Goal: Task Accomplishment & Management: Use online tool/utility

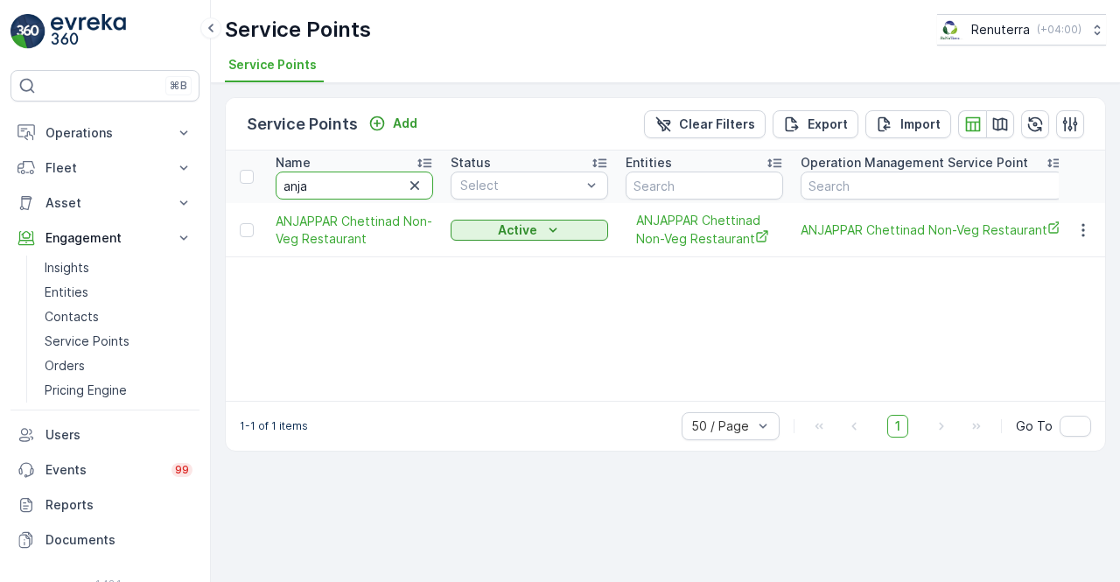
click at [327, 182] on input "anja" at bounding box center [354, 185] width 157 height 28
type input "a"
click at [325, 183] on input "text" at bounding box center [354, 185] width 157 height 28
type input "emrill"
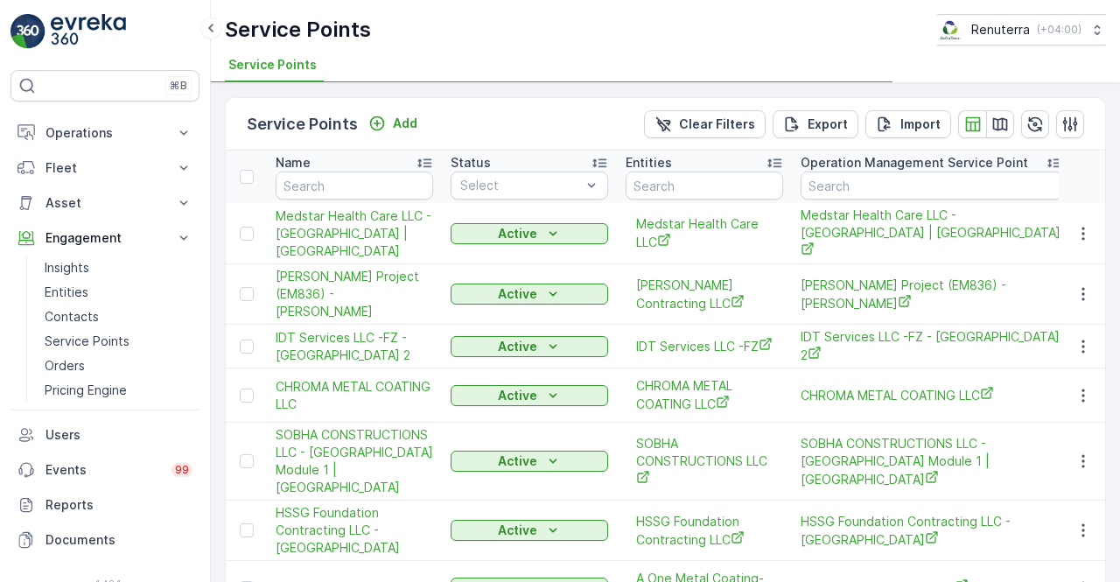
type input "emrill"
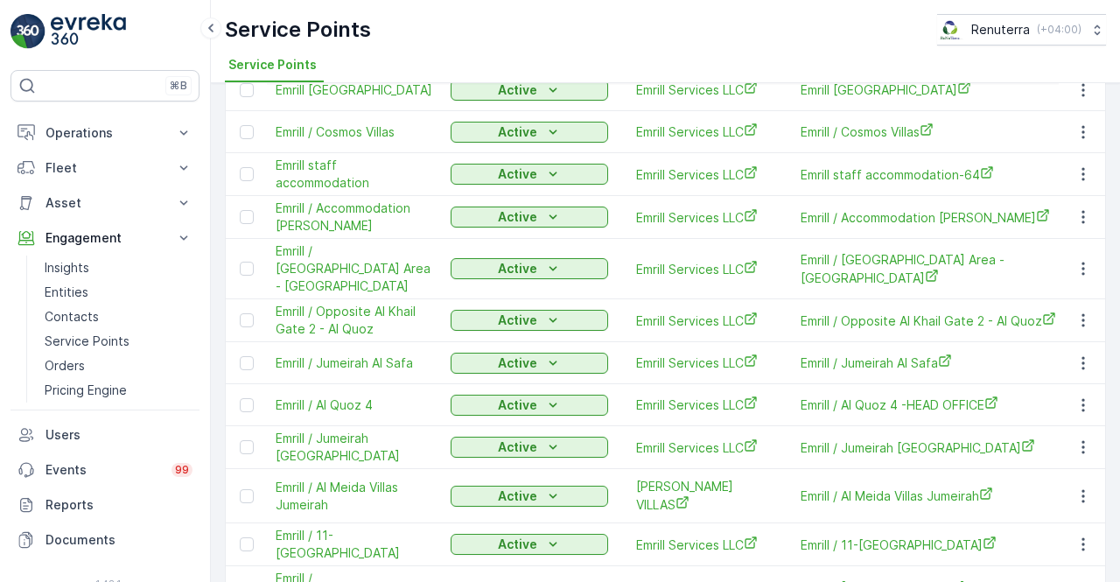
scroll to position [461, 0]
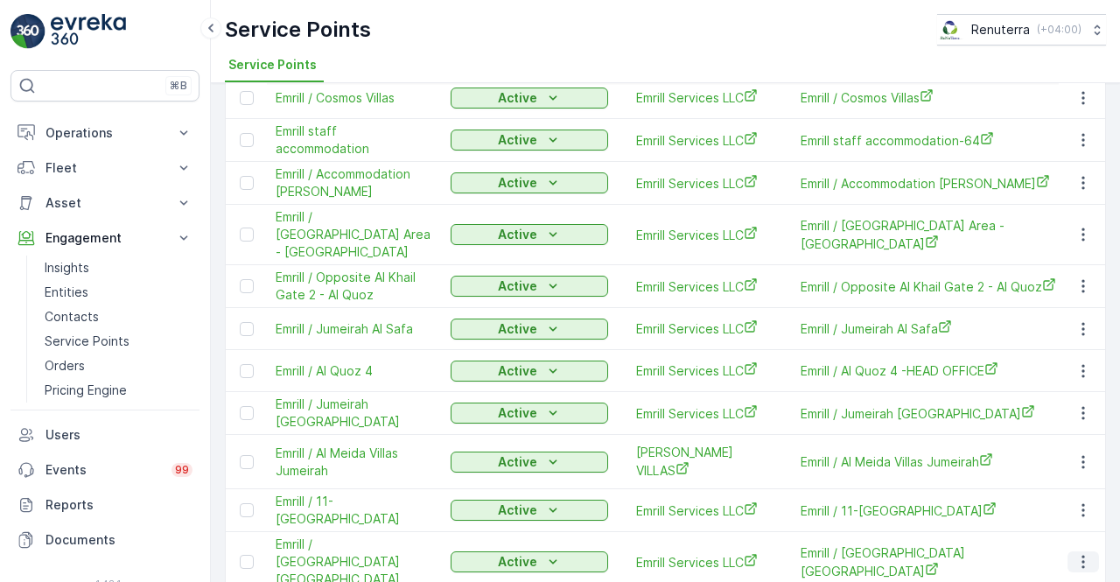
click at [1084, 553] on icon "button" at bounding box center [1082, 561] width 17 height 17
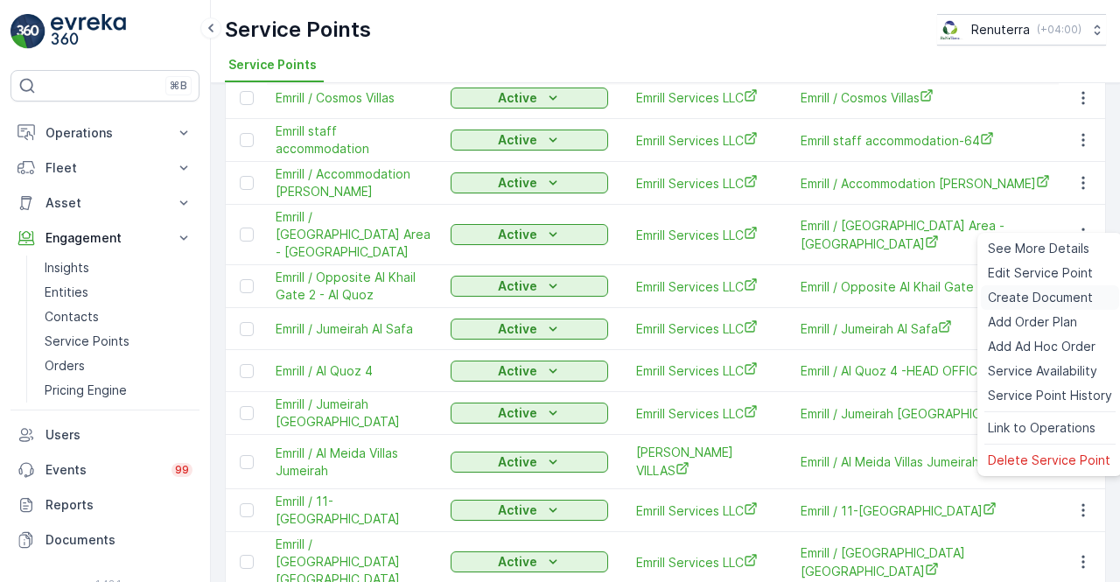
click at [1008, 295] on span "Create Document" at bounding box center [1040, 297] width 105 height 17
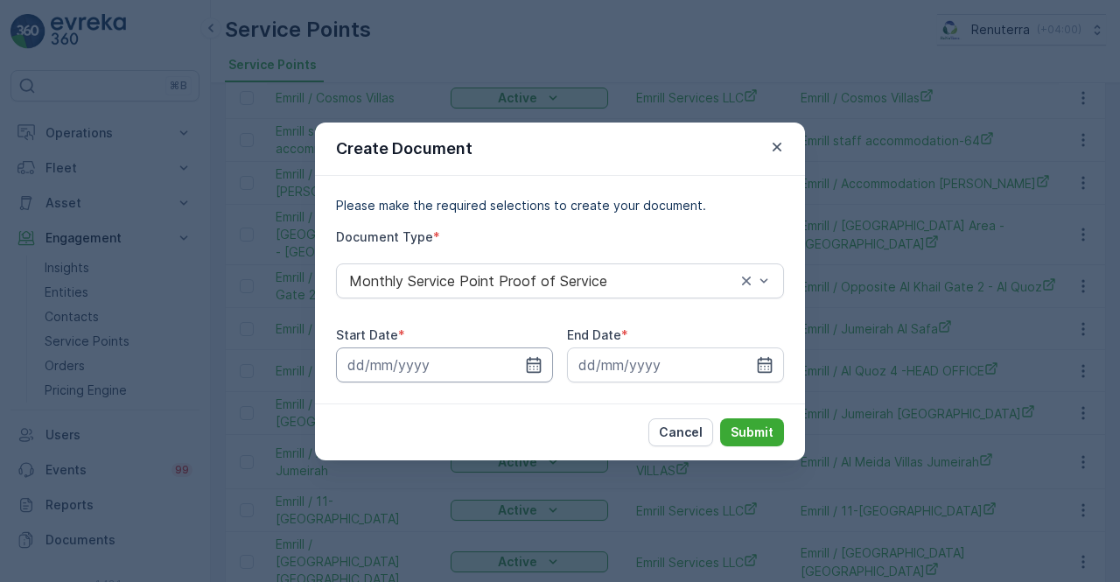
drag, startPoint x: 503, startPoint y: 368, endPoint x: 517, endPoint y: 367, distance: 14.1
click at [508, 367] on input at bounding box center [444, 364] width 217 height 35
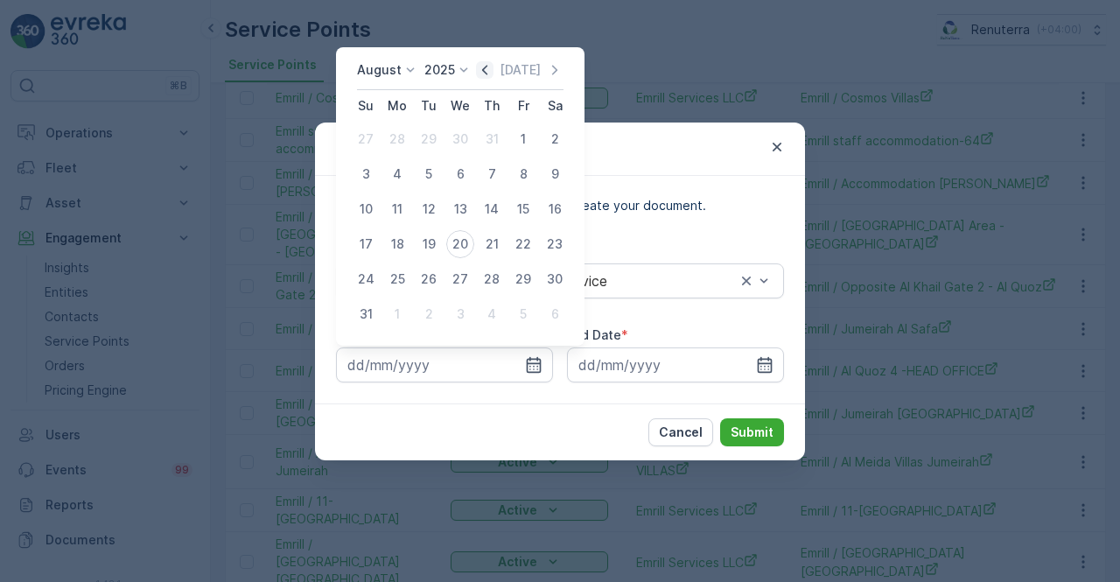
click at [493, 71] on icon "button" at bounding box center [484, 69] width 17 height 17
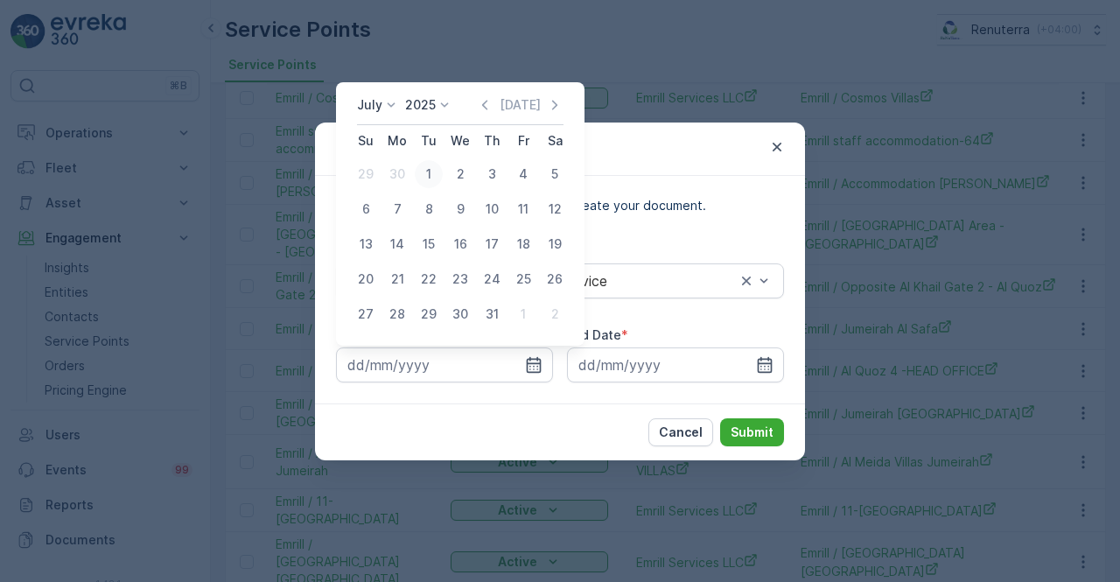
click at [432, 171] on div "1" at bounding box center [429, 174] width 28 height 28
type input "01.07.2025"
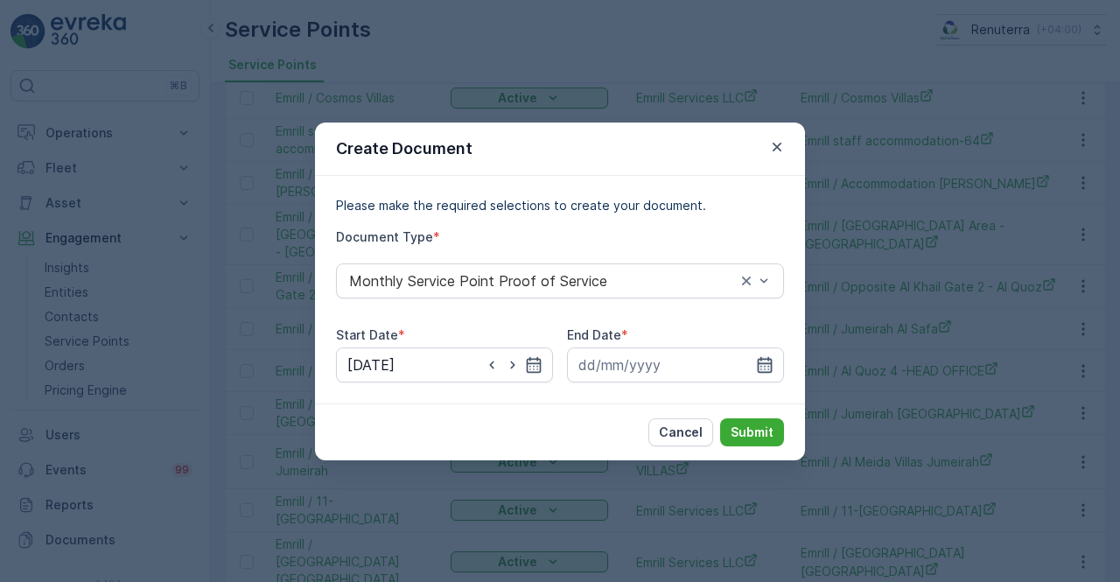
drag, startPoint x: 778, startPoint y: 372, endPoint x: 770, endPoint y: 365, distance: 10.5
click at [777, 370] on input at bounding box center [675, 364] width 217 height 35
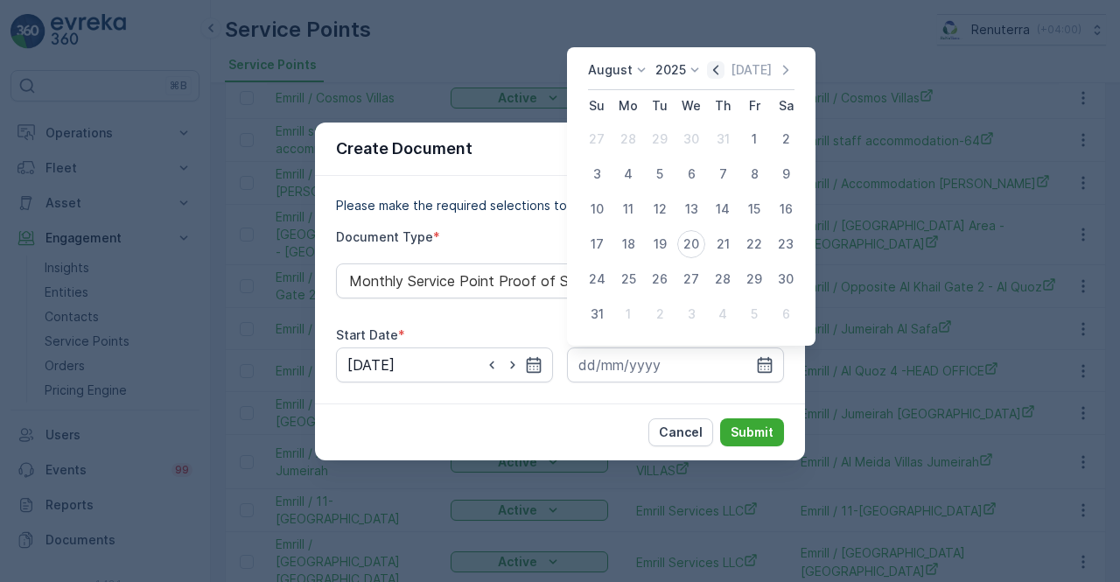
click at [718, 73] on icon "button" at bounding box center [715, 70] width 5 height 10
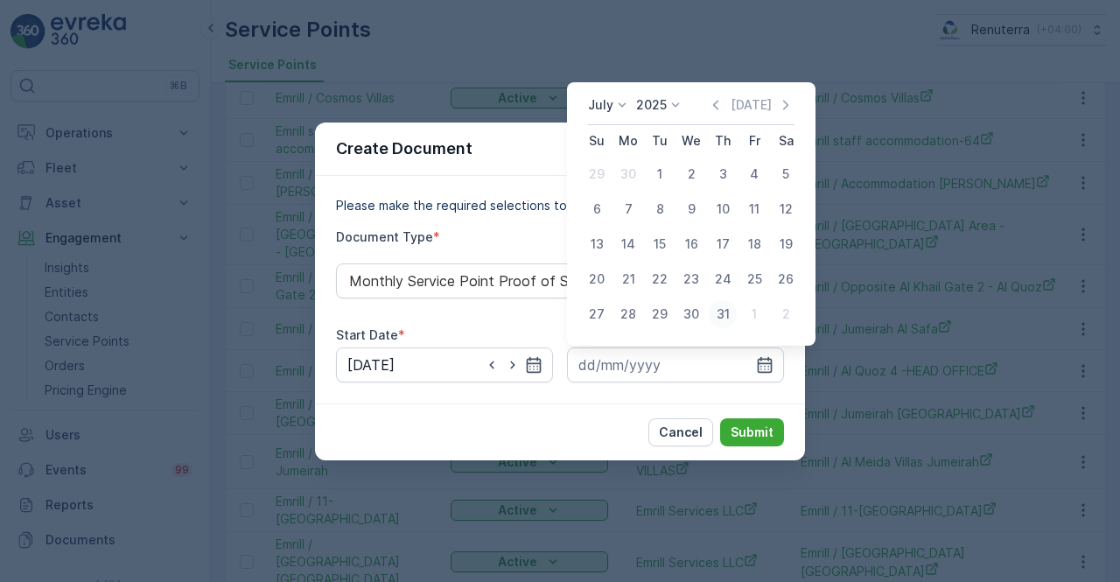
click at [726, 311] on div "31" at bounding box center [723, 314] width 28 height 28
type input "31.07.2025"
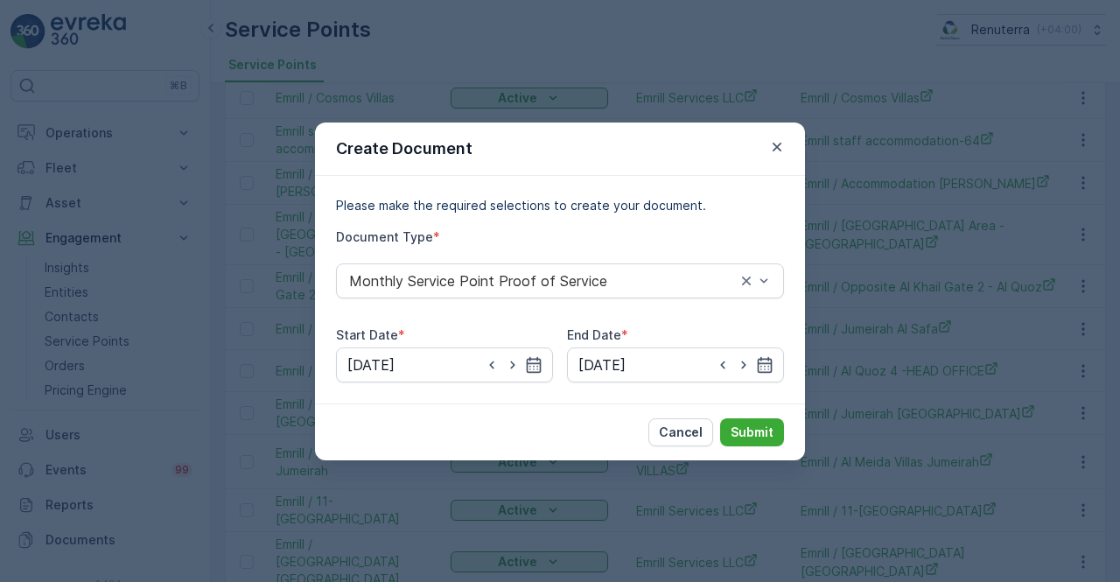
click at [751, 450] on div "Cancel Submit" at bounding box center [560, 431] width 490 height 57
click at [738, 443] on button "Submit" at bounding box center [752, 432] width 64 height 28
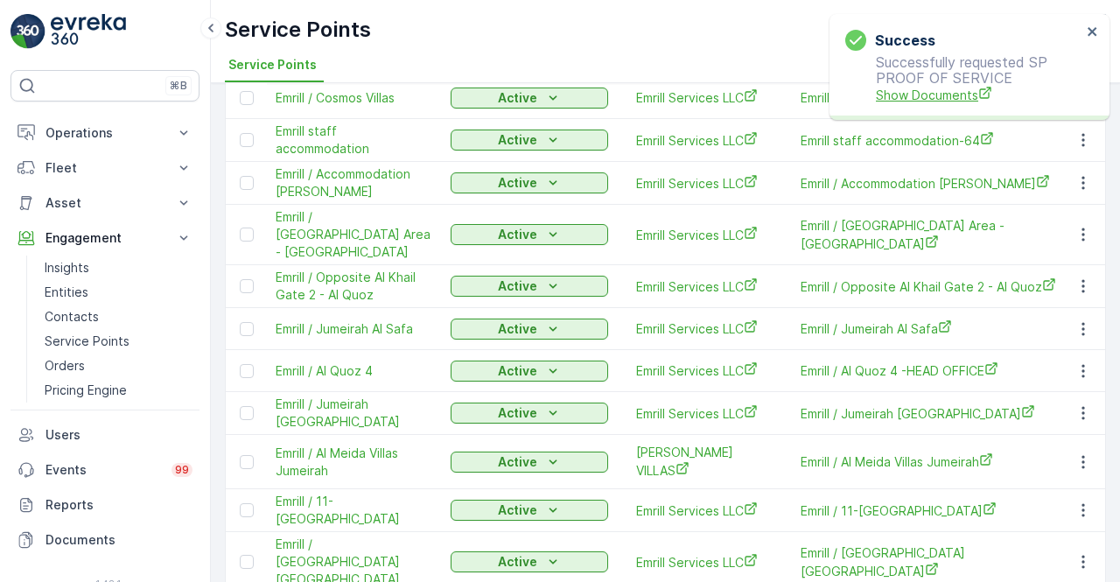
click at [930, 92] on span "Show Documents" at bounding box center [979, 95] width 206 height 18
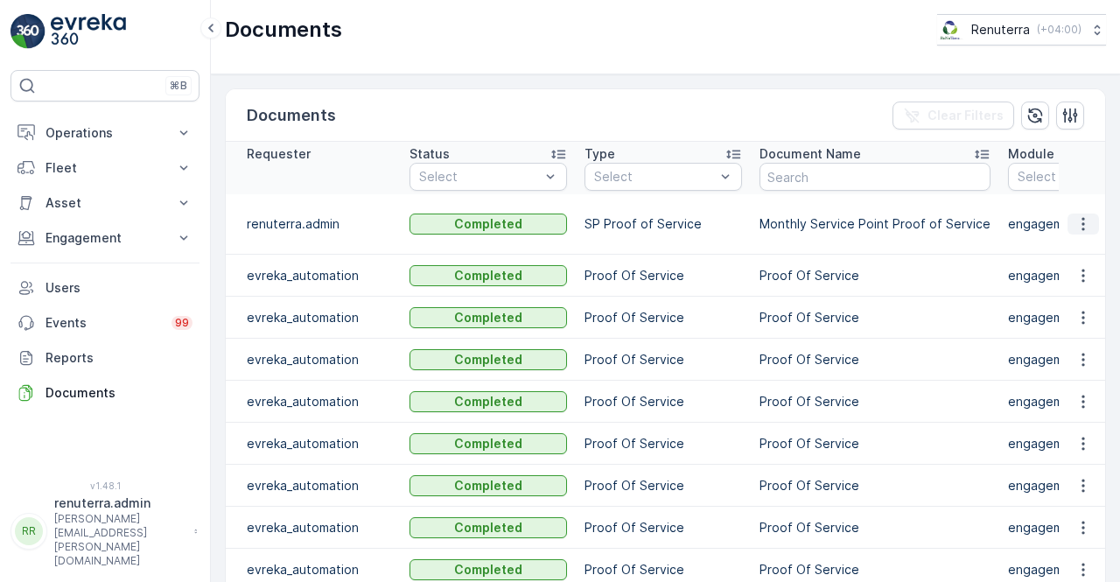
click at [1080, 221] on icon "button" at bounding box center [1082, 223] width 17 height 17
drag, startPoint x: 1081, startPoint y: 223, endPoint x: 1086, endPoint y: 240, distance: 17.4
click at [1086, 240] on span "See Details" at bounding box center [1078, 239] width 67 height 17
